Goal: Information Seeking & Learning: Learn about a topic

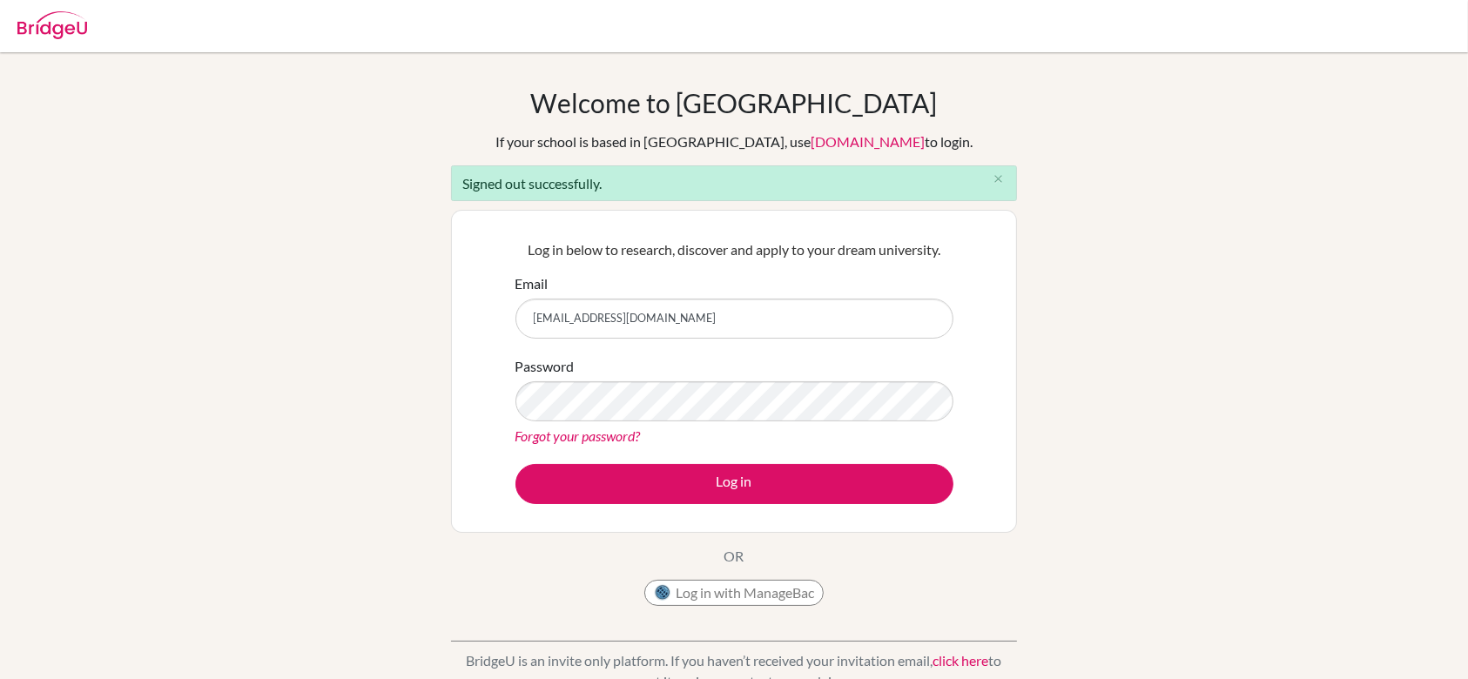
click at [677, 313] on input "dazzle1009@naver.com" at bounding box center [735, 319] width 438 height 40
type input "cnsaiants@cnsa.hs.kr"
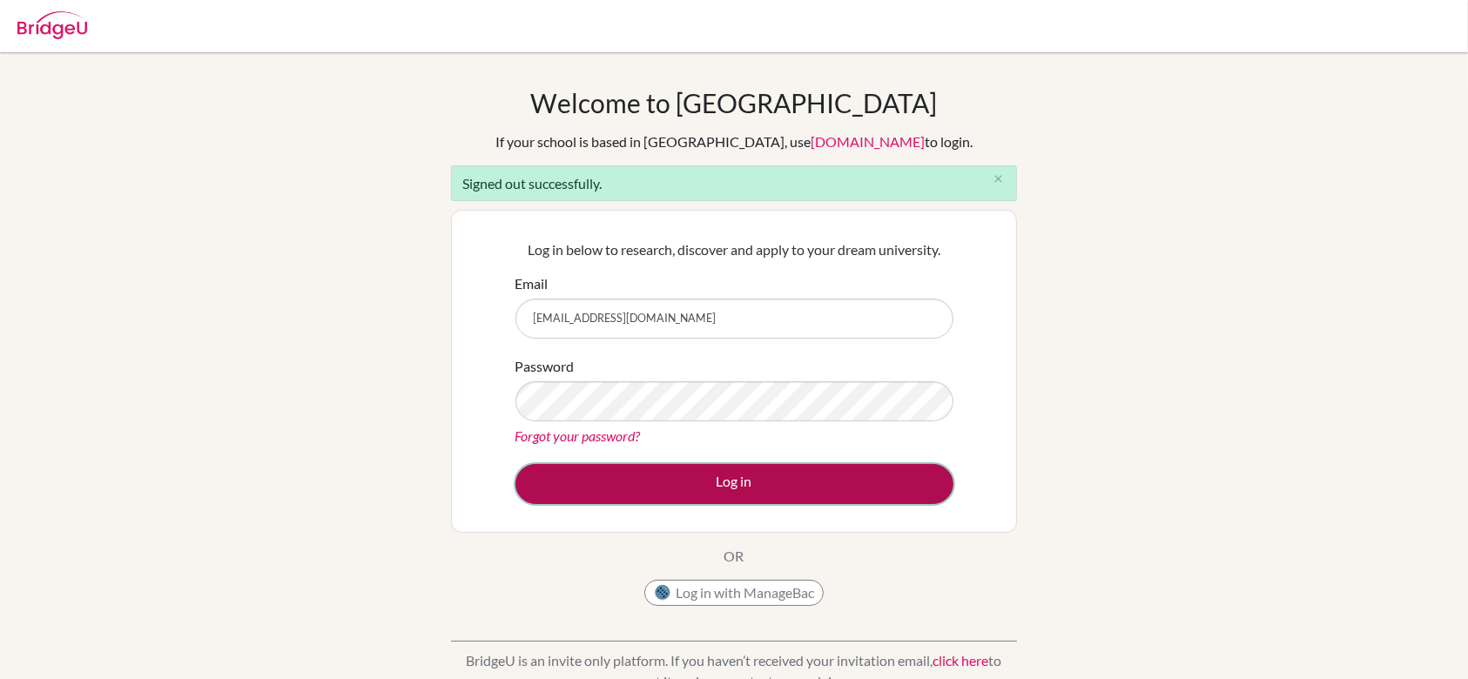
click at [677, 479] on button "Log in" at bounding box center [735, 484] width 438 height 40
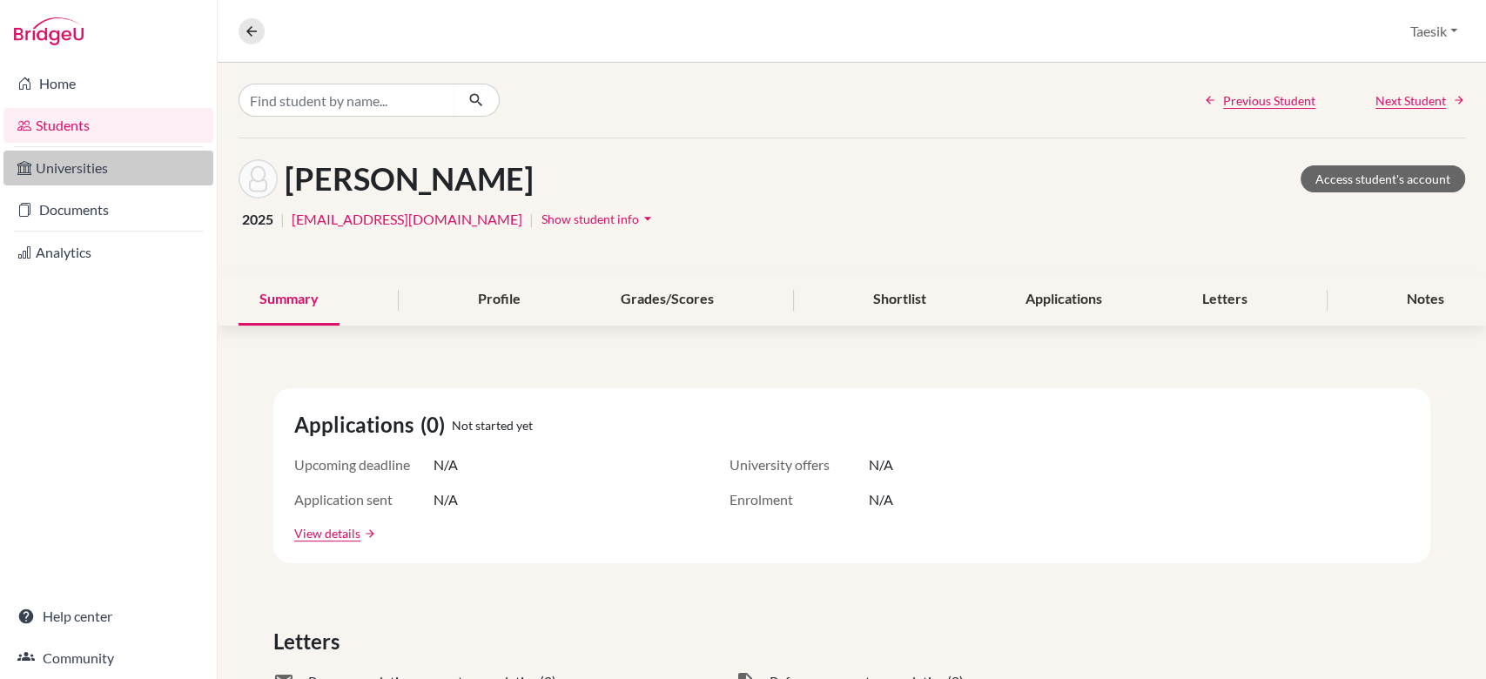
click at [100, 161] on link "Universities" at bounding box center [108, 168] width 210 height 35
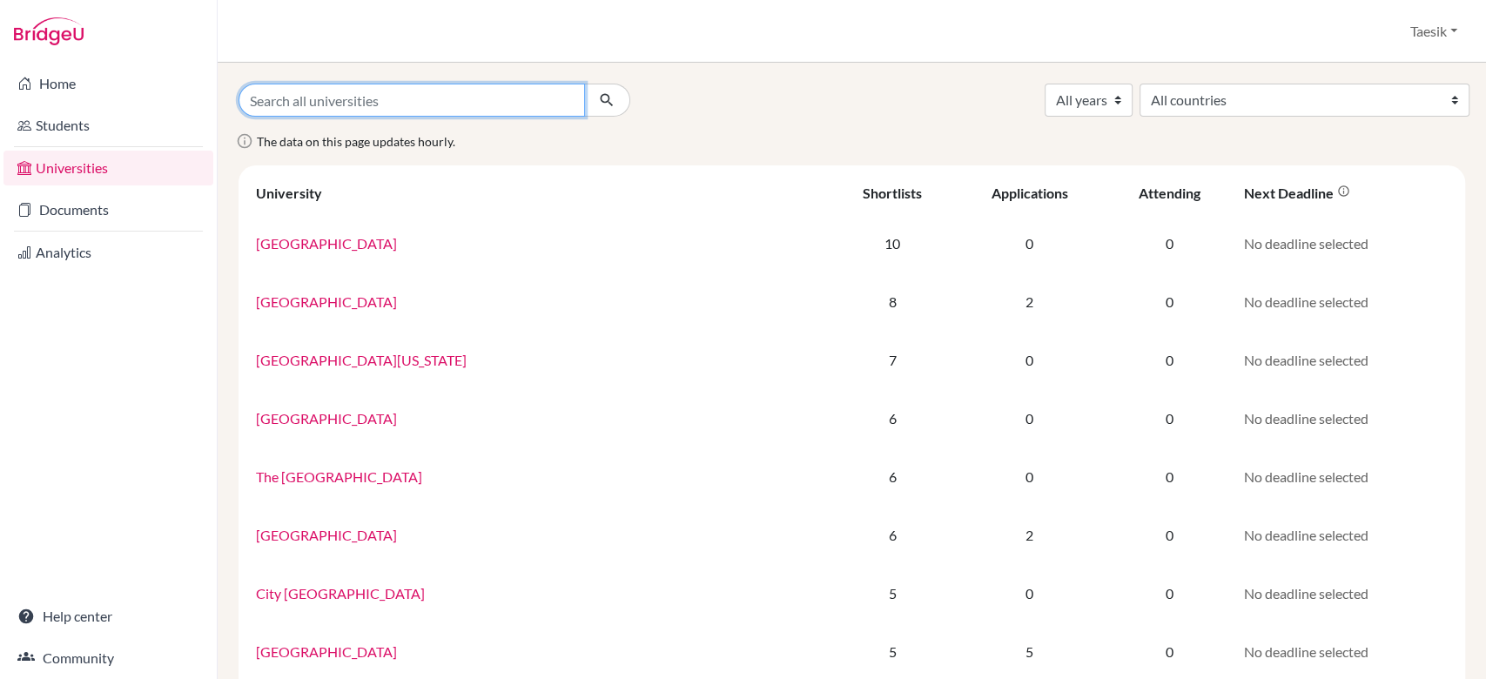
click at [451, 109] on input "Search all universities" at bounding box center [412, 100] width 347 height 33
type input "de"
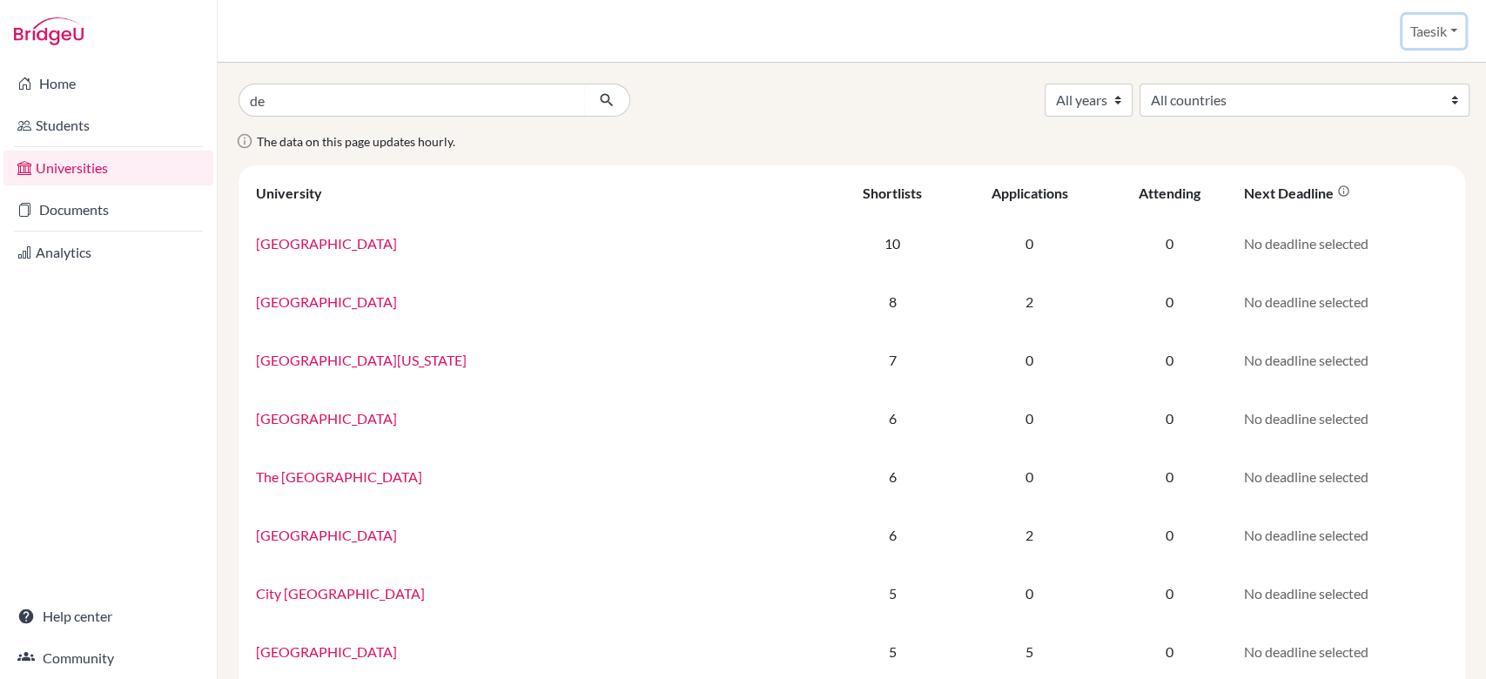
click at [1434, 30] on button "Taesik" at bounding box center [1434, 31] width 63 height 33
click at [1390, 143] on button "Log out" at bounding box center [1400, 142] width 138 height 28
